Goal: Find contact information: Find contact information

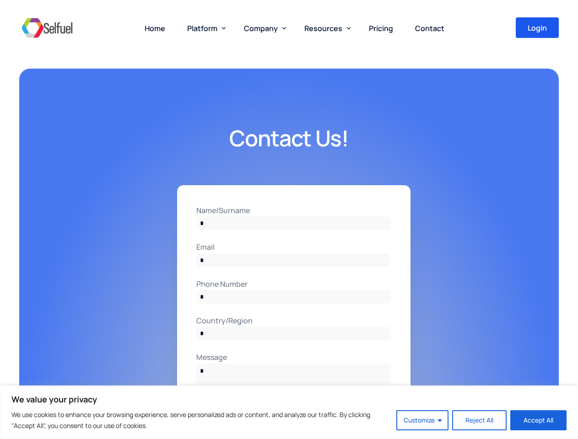
click at [289, 220] on input "Name/Surname" at bounding box center [293, 223] width 195 height 14
click at [423, 420] on button "Customize" at bounding box center [422, 420] width 52 height 20
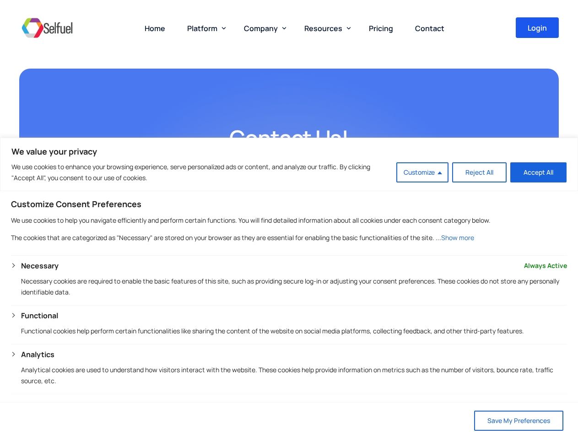
click at [204, 28] on span "Platform" at bounding box center [202, 28] width 30 height 10
click at [263, 28] on span "Company" at bounding box center [261, 28] width 34 height 10
click at [325, 28] on span "Resources" at bounding box center [323, 28] width 38 height 10
